Goal: Task Accomplishment & Management: Use online tool/utility

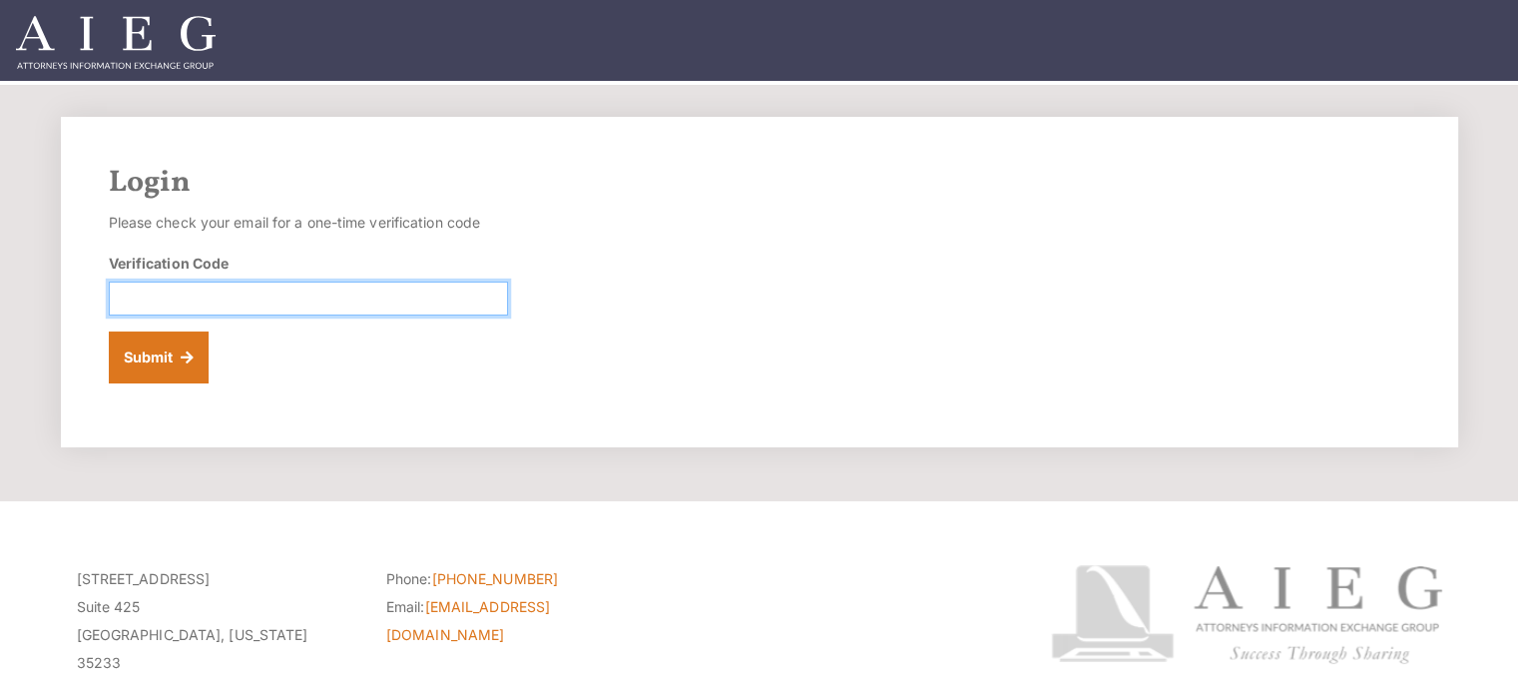
click at [185, 290] on input "Verification Code" at bounding box center [308, 299] width 399 height 34
type input "800935"
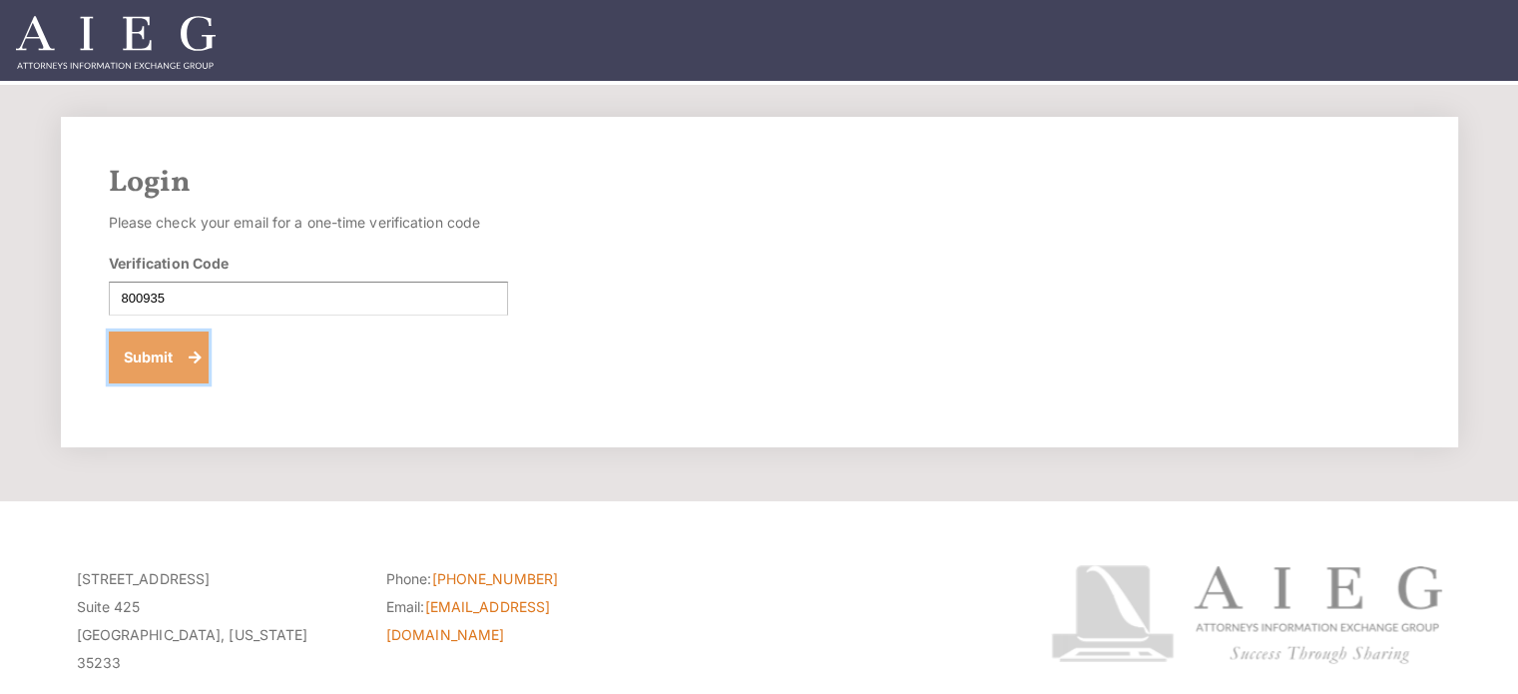
click at [146, 352] on button "Submit" at bounding box center [159, 357] width 101 height 52
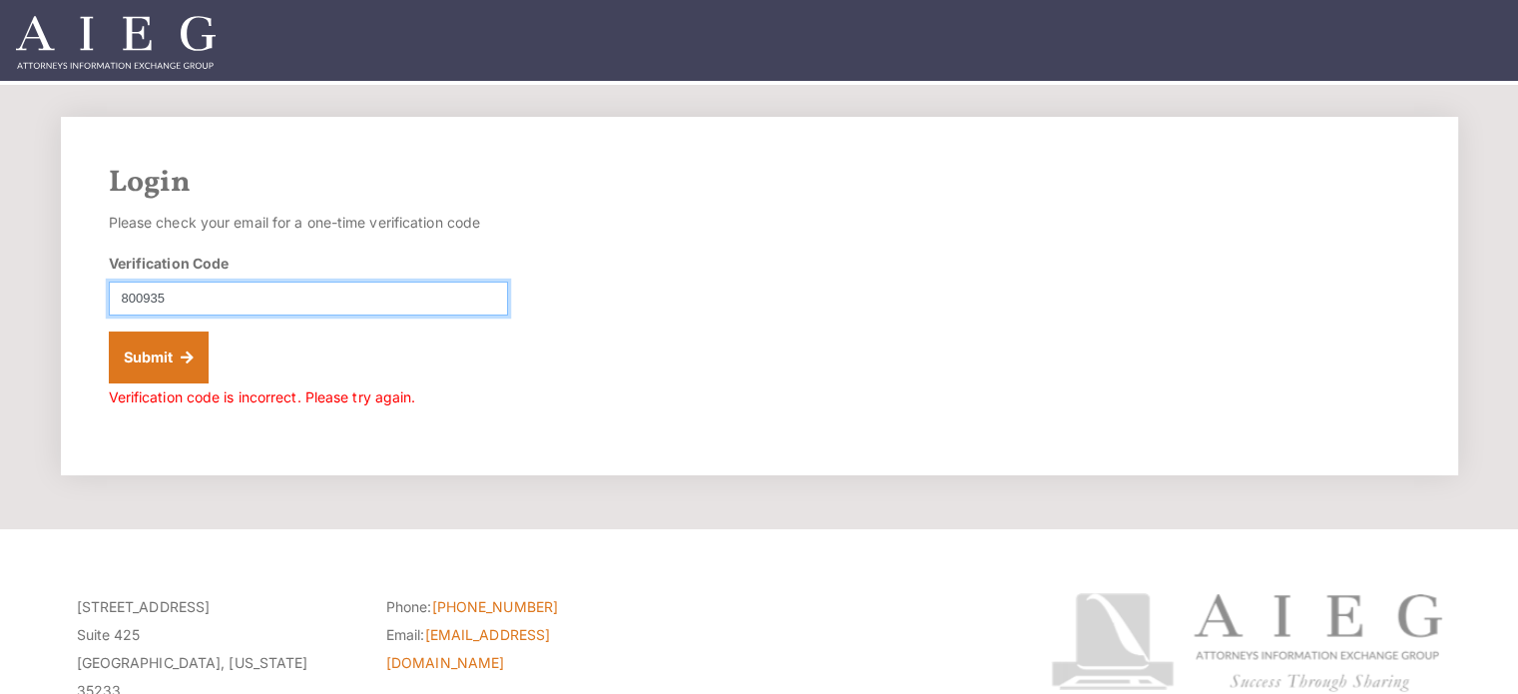
drag, startPoint x: 188, startPoint y: 296, endPoint x: 0, endPoint y: 361, distance: 198.6
click at [0, 260] on section "Login Please check your email for a one-time verification code Verification Cod…" at bounding box center [759, 307] width 1518 height 444
paste input "689878"
type input "689878"
click at [109, 331] on button "Submit" at bounding box center [159, 357] width 101 height 52
